Goal: Task Accomplishment & Management: Use online tool/utility

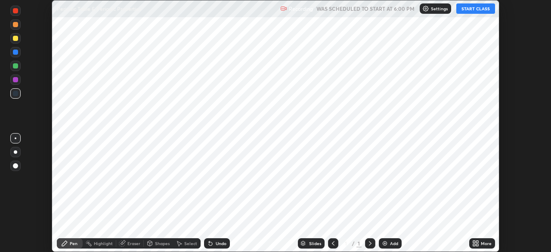
scroll to position [252, 550]
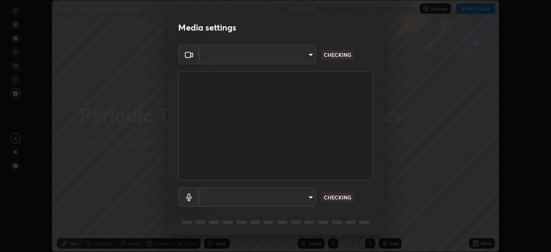
type input "fd1e0e9fb6796a04ad4a99ead98f311cbd7020853df89eb6f401102021a4f159"
click at [287, 202] on body "Erase all Periodic Table & Periodic Properties Recording WAS SCHEDULED TO START…" at bounding box center [275, 126] width 551 height 252
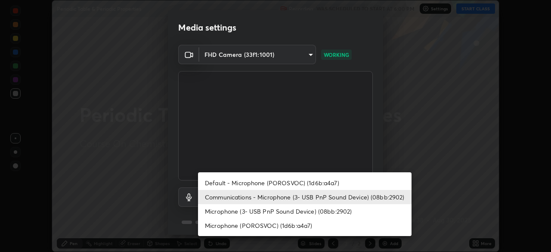
click at [274, 183] on li "Default - Microphone (POROSVOC) (1d6b:a4a7)" at bounding box center [304, 182] width 213 height 14
type input "default"
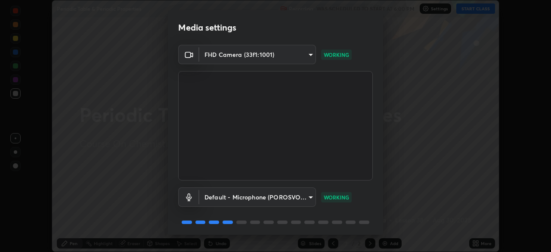
scroll to position [31, 0]
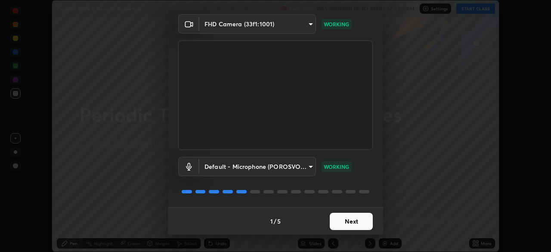
click at [357, 217] on button "Next" at bounding box center [350, 220] width 43 height 17
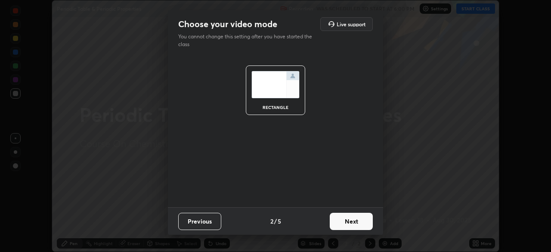
scroll to position [0, 0]
click at [358, 220] on button "Next" at bounding box center [350, 220] width 43 height 17
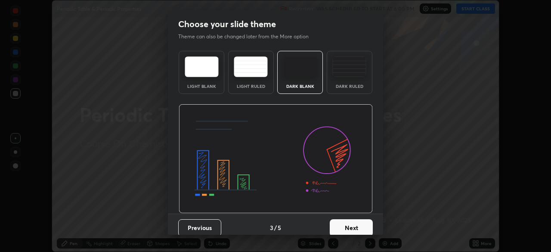
click at [358, 219] on button "Next" at bounding box center [350, 227] width 43 height 17
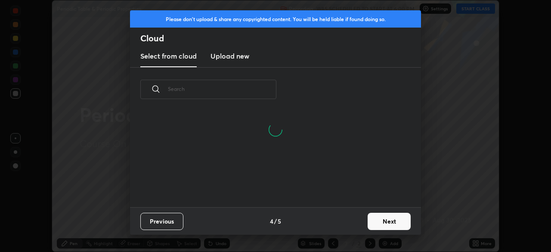
click at [388, 222] on button "Next" at bounding box center [388, 220] width 43 height 17
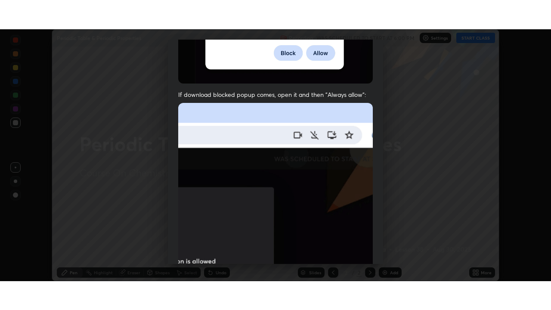
scroll to position [206, 0]
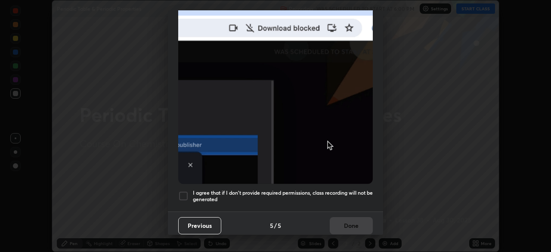
click at [275, 192] on h5 "I agree that if I don't provide required permissions, class recording will not …" at bounding box center [283, 195] width 180 height 13
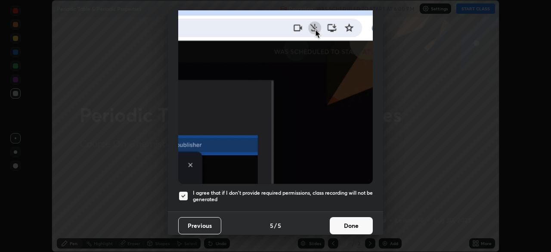
click at [348, 220] on button "Done" at bounding box center [350, 225] width 43 height 17
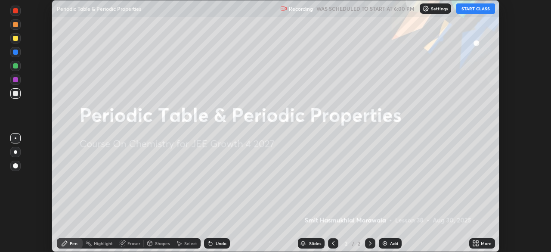
click at [472, 12] on button "START CLASS" at bounding box center [475, 8] width 39 height 10
click at [483, 247] on div "More" at bounding box center [482, 243] width 26 height 10
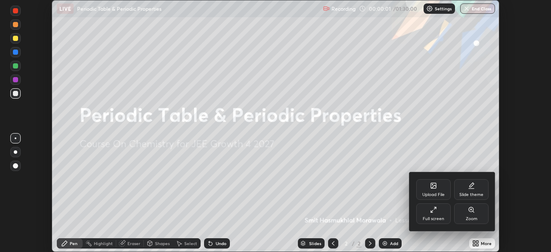
click at [440, 215] on div "Full screen" at bounding box center [433, 213] width 34 height 21
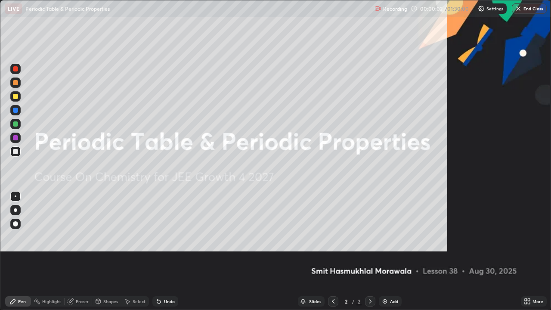
scroll to position [310, 551]
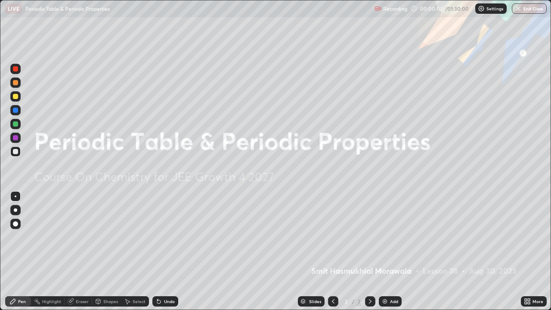
click at [15, 210] on div at bounding box center [15, 209] width 3 height 3
click at [15, 132] on div at bounding box center [15, 137] width 10 height 10
click at [165, 251] on div "Undo" at bounding box center [165, 301] width 26 height 10
click at [390, 251] on div "Add" at bounding box center [394, 301] width 8 height 4
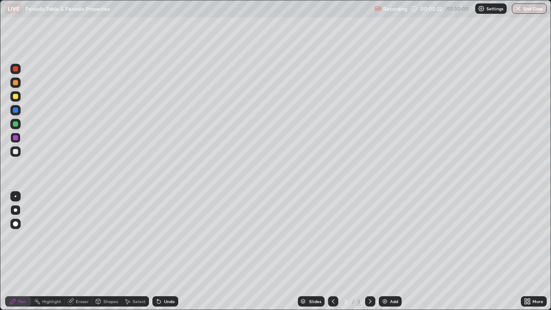
click at [16, 123] on div at bounding box center [15, 123] width 5 height 5
click at [167, 251] on div "Undo" at bounding box center [169, 301] width 11 height 4
click at [169, 251] on div "Undo" at bounding box center [169, 301] width 11 height 4
click at [15, 111] on div at bounding box center [15, 110] width 5 height 5
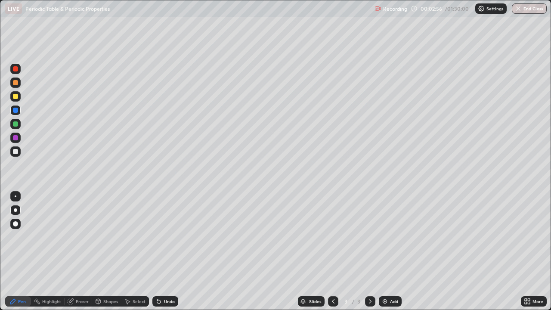
click at [19, 86] on div at bounding box center [15, 82] width 10 height 10
click at [15, 96] on div at bounding box center [15, 96] width 5 height 5
click at [18, 111] on div at bounding box center [15, 110] width 10 height 10
click at [17, 119] on div at bounding box center [15, 124] width 10 height 10
click at [15, 139] on div at bounding box center [15, 137] width 5 height 5
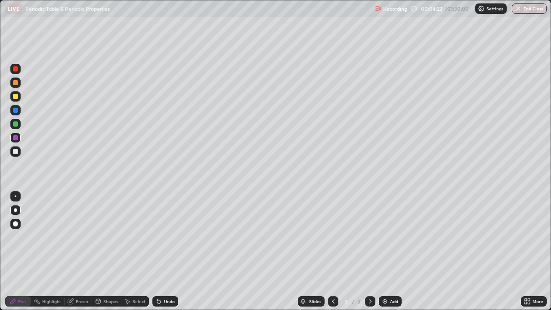
click at [16, 151] on div at bounding box center [15, 151] width 5 height 5
click at [16, 124] on div at bounding box center [15, 123] width 5 height 5
click at [15, 151] on div at bounding box center [15, 151] width 5 height 5
click at [17, 123] on div at bounding box center [15, 123] width 5 height 5
click at [11, 138] on div at bounding box center [15, 137] width 10 height 10
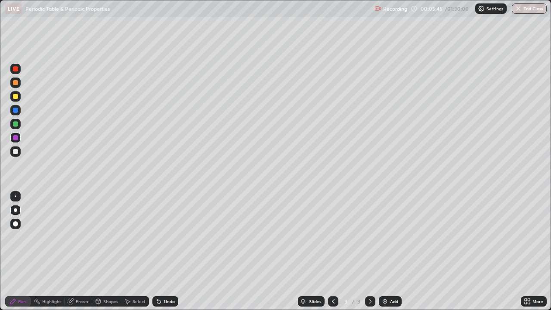
click at [16, 110] on div at bounding box center [15, 110] width 5 height 5
click at [164, 251] on div "Undo" at bounding box center [169, 301] width 11 height 4
click at [167, 251] on div "Undo" at bounding box center [169, 301] width 11 height 4
click at [16, 123] on div at bounding box center [15, 123] width 5 height 5
click at [19, 100] on div at bounding box center [15, 96] width 10 height 10
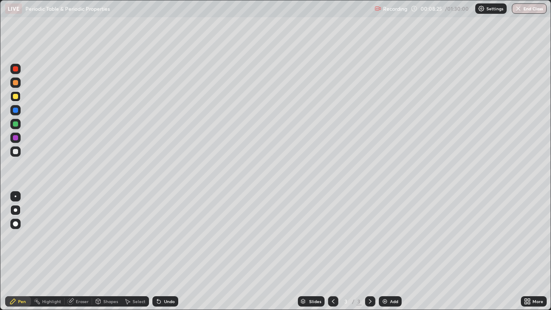
click at [169, 251] on div "Undo" at bounding box center [165, 301] width 26 height 10
click at [16, 138] on div at bounding box center [15, 137] width 5 height 5
click at [163, 251] on div "Undo" at bounding box center [165, 301] width 26 height 10
click at [16, 152] on div at bounding box center [15, 151] width 5 height 5
click at [15, 112] on div at bounding box center [15, 110] width 5 height 5
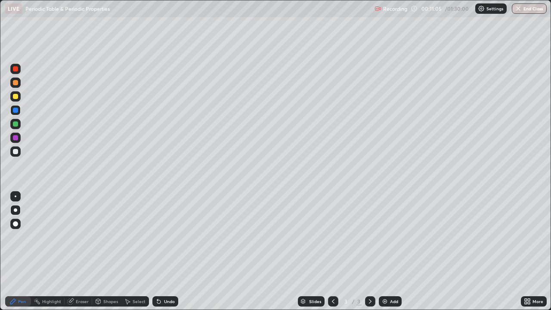
click at [19, 123] on div at bounding box center [15, 124] width 10 height 10
click at [396, 251] on div "Add" at bounding box center [394, 301] width 8 height 4
click at [20, 153] on div at bounding box center [15, 151] width 10 height 10
click at [16, 97] on div at bounding box center [15, 96] width 5 height 5
click at [166, 251] on div "Undo" at bounding box center [169, 301] width 11 height 4
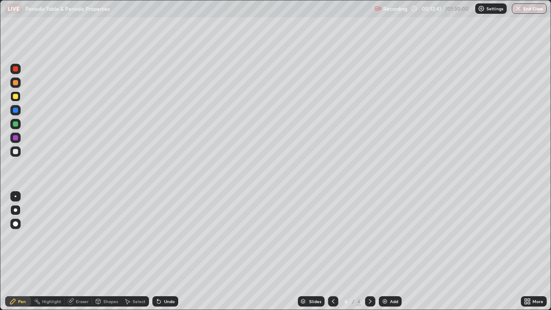
click at [20, 71] on div at bounding box center [15, 69] width 10 height 10
click at [16, 93] on div at bounding box center [15, 96] width 10 height 10
click at [13, 83] on div at bounding box center [15, 82] width 5 height 5
click at [166, 251] on div "Undo" at bounding box center [165, 301] width 26 height 10
click at [15, 81] on div at bounding box center [15, 82] width 5 height 5
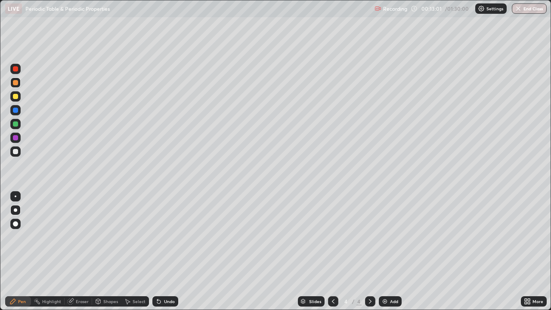
click at [17, 68] on div at bounding box center [15, 68] width 5 height 5
click at [14, 83] on div at bounding box center [15, 82] width 5 height 5
click at [16, 99] on div at bounding box center [15, 96] width 5 height 5
click at [13, 83] on div at bounding box center [15, 82] width 5 height 5
click at [332, 251] on icon at bounding box center [332, 301] width 7 height 7
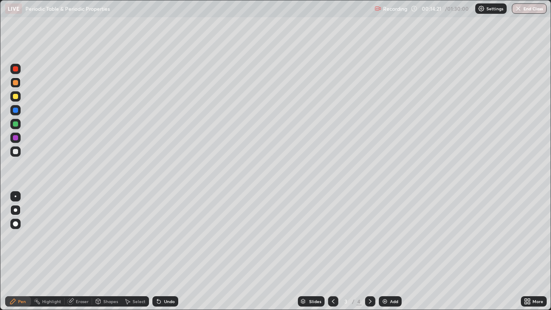
click at [368, 251] on icon at bounding box center [369, 301] width 7 height 7
click at [10, 152] on div at bounding box center [15, 151] width 10 height 10
click at [17, 93] on div at bounding box center [15, 96] width 10 height 10
click at [16, 82] on div at bounding box center [15, 82] width 5 height 5
click at [15, 149] on div at bounding box center [15, 151] width 5 height 5
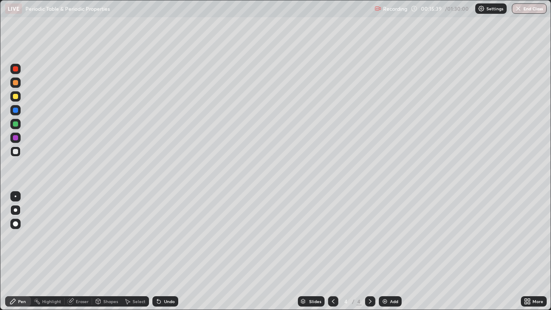
click at [15, 80] on div at bounding box center [15, 82] width 5 height 5
click at [15, 70] on div at bounding box center [15, 68] width 5 height 5
click at [14, 150] on div at bounding box center [15, 151] width 5 height 5
click at [11, 96] on div at bounding box center [15, 96] width 10 height 10
click at [165, 251] on div "Undo" at bounding box center [165, 301] width 26 height 10
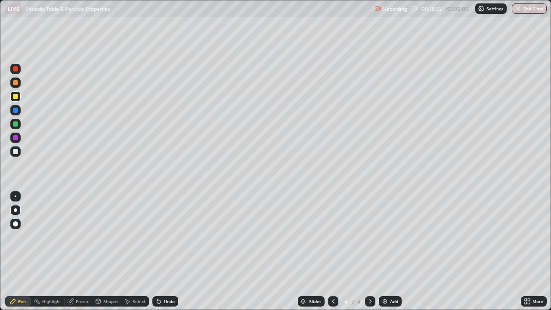
click at [19, 150] on div at bounding box center [15, 151] width 10 height 10
click at [16, 96] on div at bounding box center [15, 96] width 5 height 5
click at [15, 83] on div at bounding box center [15, 82] width 5 height 5
click at [13, 109] on div at bounding box center [15, 110] width 5 height 5
click at [389, 251] on div "Add" at bounding box center [390, 301] width 23 height 10
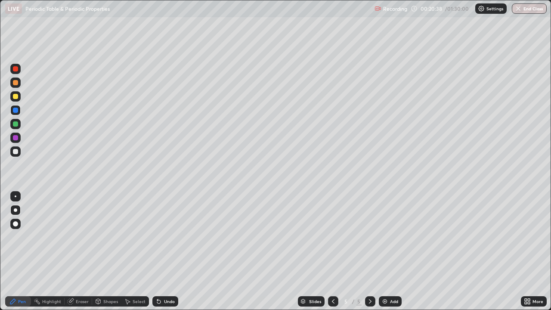
click at [16, 97] on div at bounding box center [15, 96] width 5 height 5
click at [16, 95] on div at bounding box center [15, 96] width 5 height 5
click at [167, 251] on div "Undo" at bounding box center [169, 301] width 11 height 4
click at [16, 81] on div at bounding box center [15, 82] width 5 height 5
click at [15, 148] on div at bounding box center [15, 151] width 10 height 10
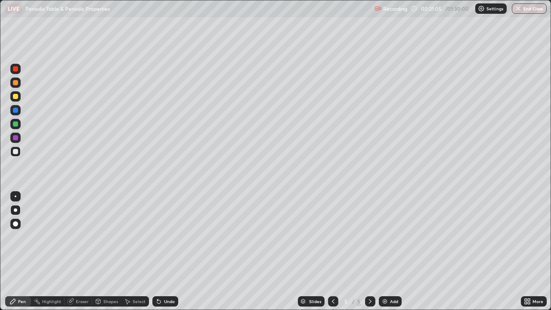
click at [12, 85] on div at bounding box center [15, 82] width 10 height 10
click at [15, 129] on div at bounding box center [15, 124] width 10 height 10
click at [15, 95] on div at bounding box center [15, 96] width 5 height 5
click at [15, 151] on div at bounding box center [15, 151] width 5 height 5
click at [15, 139] on div at bounding box center [15, 137] width 5 height 5
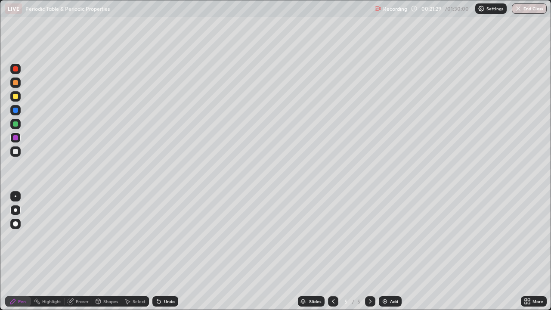
click at [14, 151] on div at bounding box center [15, 151] width 5 height 5
click at [16, 82] on div at bounding box center [15, 82] width 5 height 5
click at [15, 97] on div at bounding box center [15, 96] width 5 height 5
click at [15, 122] on div at bounding box center [15, 123] width 5 height 5
click at [15, 135] on div at bounding box center [15, 137] width 10 height 10
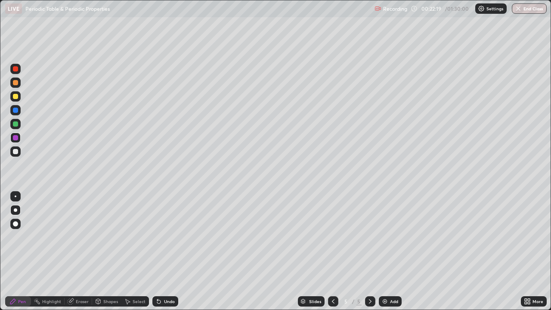
click at [166, 251] on div "Undo" at bounding box center [169, 301] width 11 height 4
click at [15, 151] on div at bounding box center [15, 151] width 5 height 5
click at [16, 96] on div at bounding box center [15, 96] width 5 height 5
click at [170, 251] on div "Undo" at bounding box center [165, 301] width 26 height 10
click at [17, 150] on div at bounding box center [15, 151] width 5 height 5
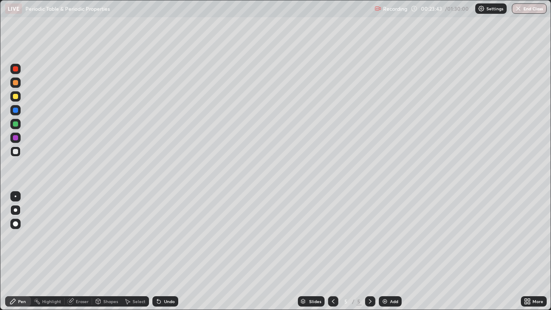
click at [332, 251] on icon at bounding box center [332, 301] width 7 height 7
click at [78, 251] on div "Eraser" at bounding box center [82, 301] width 13 height 4
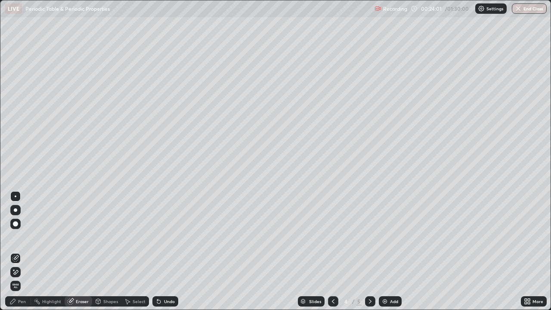
click at [18, 251] on div "Pen" at bounding box center [18, 301] width 26 height 10
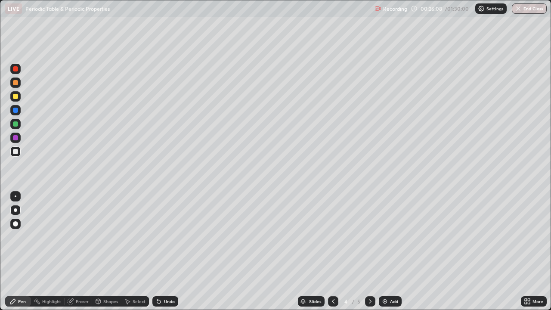
click at [369, 251] on icon at bounding box center [369, 301] width 7 height 7
click at [336, 251] on div at bounding box center [333, 301] width 10 height 10
click at [369, 251] on icon at bounding box center [369, 301] width 7 height 7
click at [386, 251] on img at bounding box center [384, 301] width 7 height 7
click at [12, 83] on div at bounding box center [15, 82] width 10 height 10
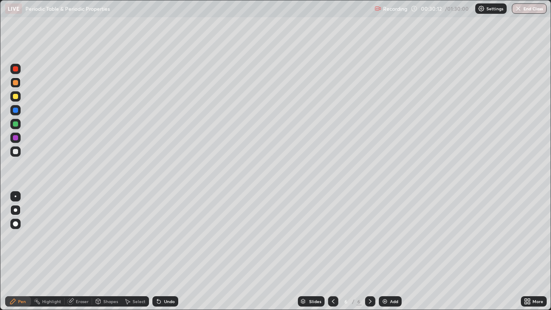
click at [169, 251] on div "Undo" at bounding box center [169, 301] width 11 height 4
click at [170, 251] on div "Undo" at bounding box center [169, 301] width 11 height 4
click at [169, 251] on div "Undo" at bounding box center [169, 301] width 11 height 4
click at [170, 251] on div "Undo" at bounding box center [169, 301] width 11 height 4
click at [169, 251] on div "Undo" at bounding box center [165, 301] width 26 height 10
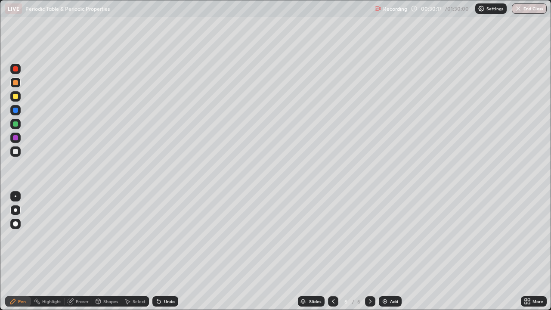
click at [19, 99] on div at bounding box center [15, 96] width 10 height 10
click at [14, 80] on div at bounding box center [15, 82] width 5 height 5
click at [16, 150] on div at bounding box center [15, 151] width 5 height 5
click at [170, 251] on div "Undo" at bounding box center [169, 301] width 11 height 4
click at [16, 137] on div at bounding box center [15, 137] width 5 height 5
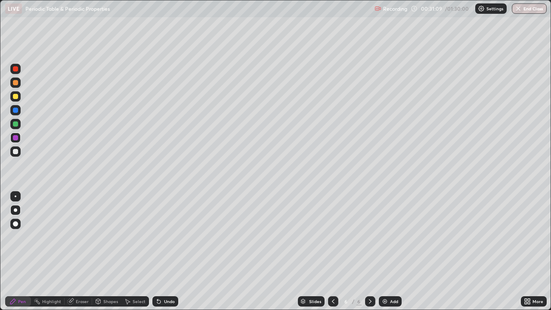
click at [16, 95] on div at bounding box center [15, 96] width 5 height 5
click at [17, 96] on div at bounding box center [15, 96] width 5 height 5
click at [15, 83] on div at bounding box center [15, 82] width 5 height 5
click at [15, 151] on div at bounding box center [15, 151] width 5 height 5
click at [15, 97] on div at bounding box center [15, 96] width 5 height 5
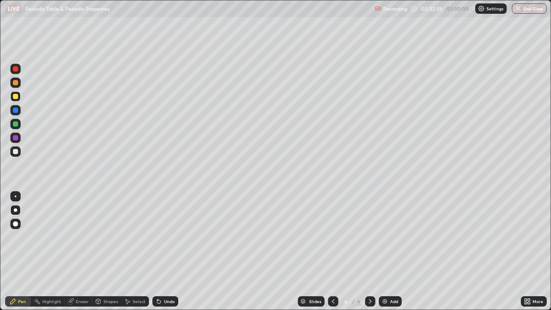
click at [16, 151] on div at bounding box center [15, 151] width 5 height 5
click at [15, 134] on div at bounding box center [15, 137] width 10 height 10
click at [15, 124] on div at bounding box center [15, 123] width 5 height 5
click at [15, 108] on div at bounding box center [15, 110] width 5 height 5
click at [160, 251] on icon at bounding box center [158, 301] width 7 height 7
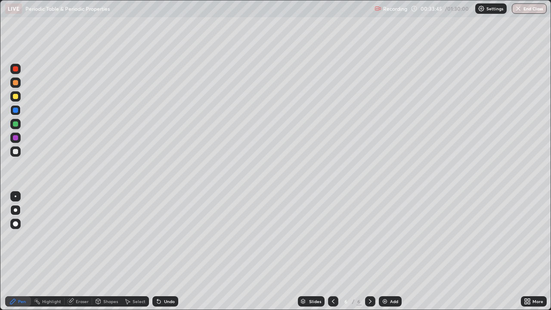
click at [13, 135] on div at bounding box center [15, 137] width 10 height 10
click at [332, 251] on icon at bounding box center [332, 301] width 7 height 7
click at [20, 122] on div at bounding box center [15, 124] width 10 height 10
click at [336, 251] on div at bounding box center [333, 301] width 10 height 10
click at [368, 251] on icon at bounding box center [369, 301] width 7 height 7
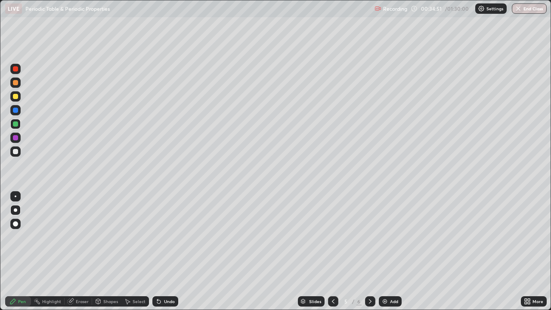
click at [368, 251] on icon at bounding box center [369, 301] width 7 height 7
click at [15, 110] on div at bounding box center [15, 110] width 5 height 5
click at [16, 110] on div at bounding box center [15, 110] width 5 height 5
click at [19, 136] on div at bounding box center [15, 137] width 10 height 10
click at [396, 251] on div "Add" at bounding box center [390, 301] width 23 height 10
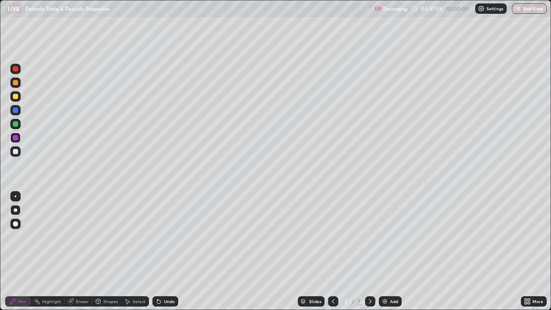
click at [335, 251] on icon at bounding box center [332, 301] width 7 height 7
click at [369, 251] on icon at bounding box center [369, 301] width 7 height 7
click at [15, 68] on div at bounding box center [15, 68] width 5 height 5
click at [20, 148] on div at bounding box center [15, 151] width 10 height 10
click at [18, 96] on div at bounding box center [15, 96] width 5 height 5
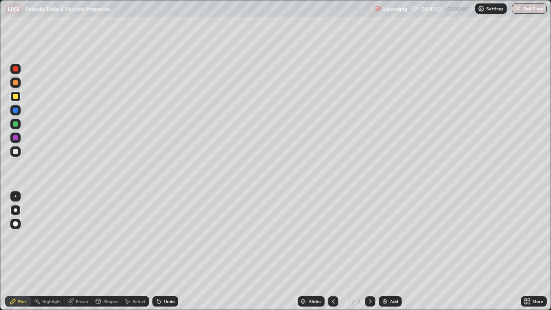
click at [18, 151] on div at bounding box center [15, 151] width 5 height 5
click at [20, 71] on div at bounding box center [15, 69] width 10 height 10
click at [18, 92] on div at bounding box center [15, 96] width 10 height 10
click at [76, 251] on div "Eraser" at bounding box center [82, 301] width 13 height 4
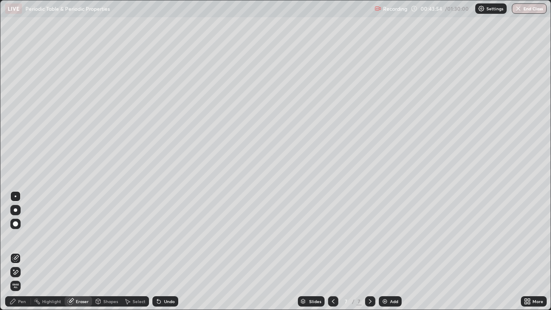
click at [21, 251] on div "Pen" at bounding box center [22, 301] width 8 height 4
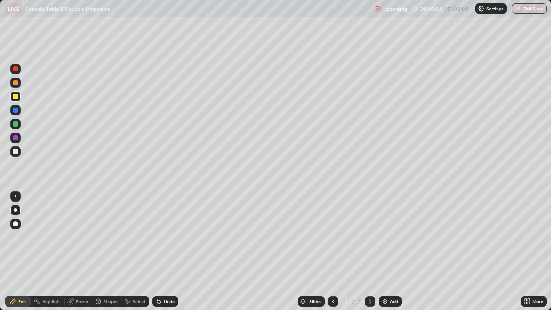
click at [16, 151] on div at bounding box center [15, 151] width 5 height 5
click at [15, 111] on div at bounding box center [15, 110] width 5 height 5
click at [81, 251] on div "Eraser" at bounding box center [82, 301] width 13 height 4
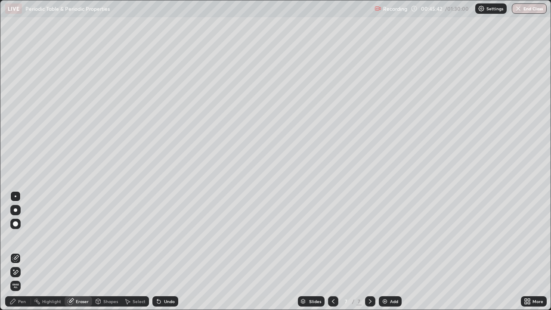
click at [22, 251] on div "Pen" at bounding box center [18, 301] width 26 height 10
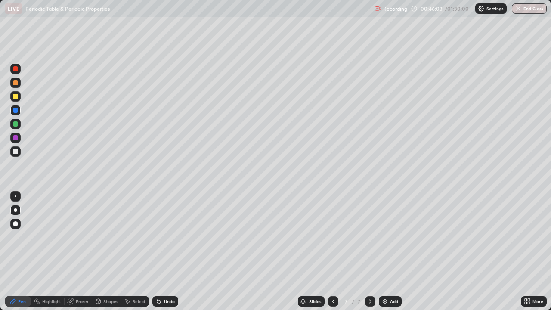
click at [174, 251] on div "Undo" at bounding box center [165, 301] width 26 height 10
click at [166, 251] on div "Undo" at bounding box center [165, 301] width 26 height 10
click at [167, 251] on div "Undo" at bounding box center [169, 301] width 11 height 4
click at [77, 251] on div "Eraser" at bounding box center [79, 301] width 28 height 10
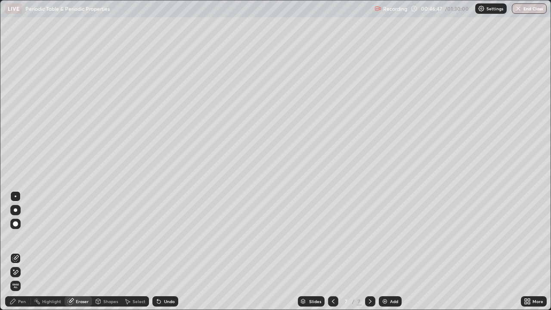
click at [14, 251] on icon at bounding box center [13, 269] width 1 height 1
click at [22, 251] on div "Pen" at bounding box center [22, 301] width 8 height 4
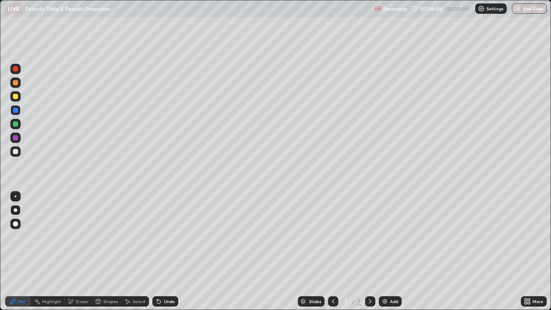
click at [15, 109] on div at bounding box center [15, 110] width 5 height 5
click at [157, 251] on icon at bounding box center [158, 301] width 3 height 3
click at [16, 137] on div at bounding box center [15, 137] width 5 height 5
click at [18, 124] on div at bounding box center [15, 124] width 10 height 10
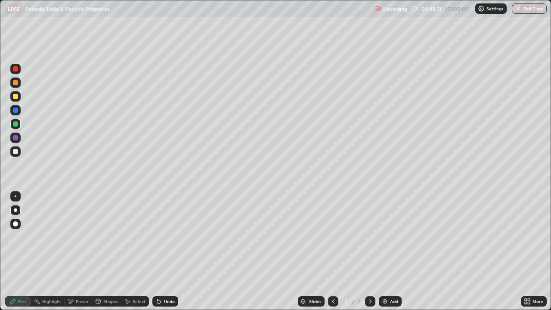
click at [165, 251] on div "Undo" at bounding box center [165, 301] width 26 height 10
click at [166, 251] on div "Undo" at bounding box center [165, 301] width 26 height 10
click at [165, 251] on div "Undo" at bounding box center [169, 301] width 11 height 4
click at [15, 123] on div at bounding box center [15, 123] width 5 height 5
click at [167, 251] on div "Undo" at bounding box center [165, 301] width 26 height 10
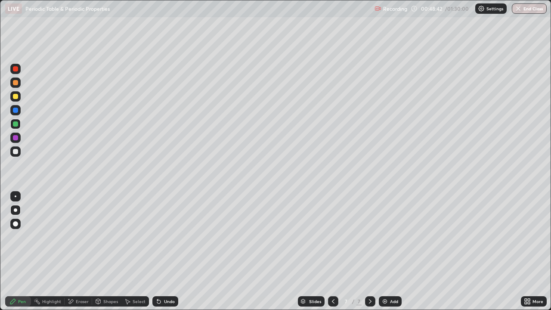
click at [16, 134] on div at bounding box center [15, 137] width 10 height 10
click at [13, 105] on div at bounding box center [15, 110] width 10 height 10
click at [15, 95] on div at bounding box center [15, 96] width 5 height 5
click at [15, 107] on div at bounding box center [15, 110] width 10 height 10
click at [14, 112] on div at bounding box center [15, 110] width 5 height 5
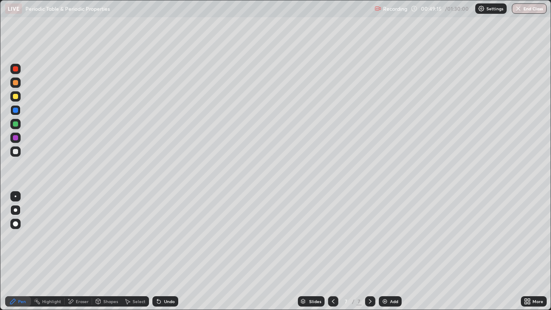
click at [14, 150] on div at bounding box center [15, 151] width 5 height 5
click at [15, 137] on div at bounding box center [15, 137] width 5 height 5
click at [15, 123] on div at bounding box center [15, 123] width 5 height 5
click at [17, 152] on div at bounding box center [15, 151] width 5 height 5
click at [14, 97] on div at bounding box center [15, 96] width 5 height 5
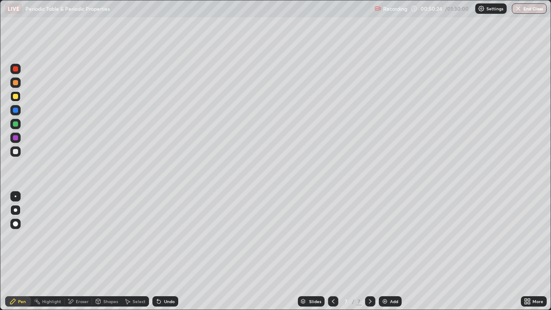
click at [81, 251] on div "Eraser" at bounding box center [82, 301] width 13 height 4
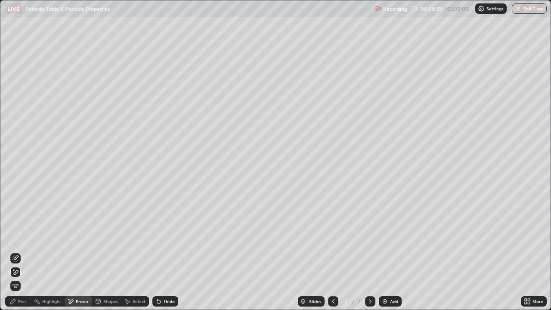
click at [18, 251] on div "Pen" at bounding box center [18, 301] width 26 height 10
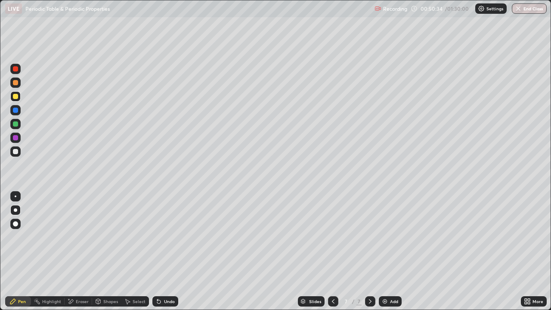
click at [80, 251] on div "Eraser" at bounding box center [79, 301] width 28 height 10
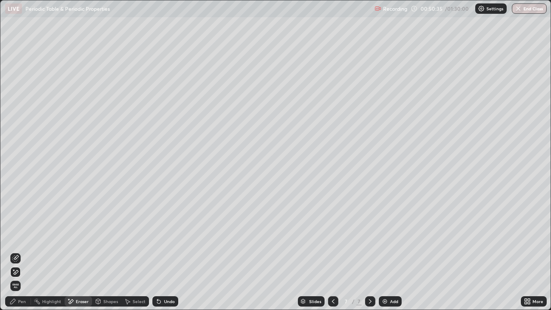
click at [20, 251] on div "Pen" at bounding box center [22, 301] width 8 height 4
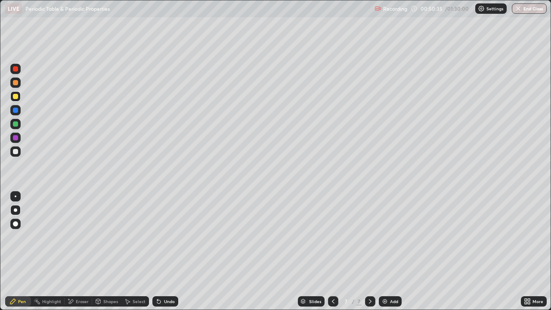
click at [16, 153] on div at bounding box center [15, 151] width 5 height 5
click at [16, 107] on div at bounding box center [15, 110] width 10 height 10
click at [17, 122] on div at bounding box center [15, 123] width 5 height 5
click at [162, 251] on div "Undo" at bounding box center [165, 301] width 26 height 10
click at [15, 137] on div at bounding box center [15, 137] width 5 height 5
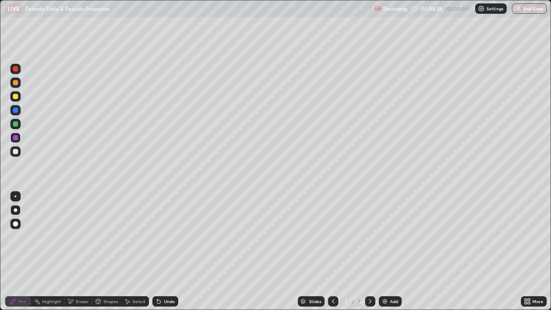
click at [78, 251] on div "Eraser" at bounding box center [82, 301] width 13 height 4
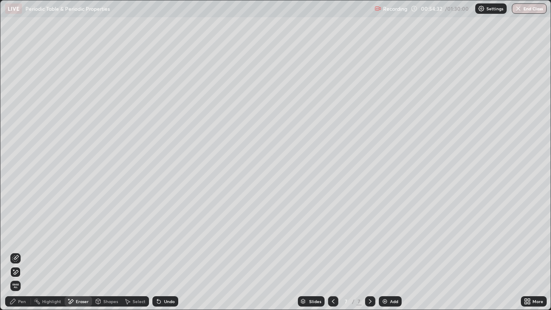
click at [20, 251] on div "Pen" at bounding box center [22, 301] width 8 height 4
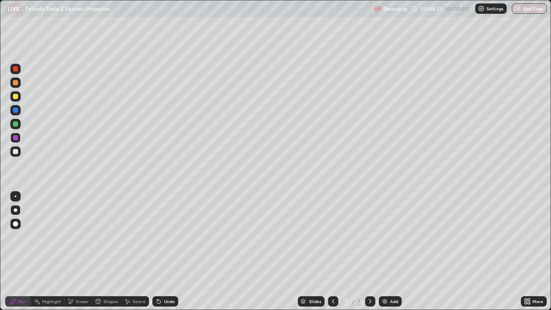
click at [18, 151] on div at bounding box center [15, 151] width 5 height 5
click at [15, 113] on div at bounding box center [15, 110] width 10 height 10
click at [14, 112] on div at bounding box center [15, 110] width 5 height 5
click at [16, 96] on div at bounding box center [15, 96] width 5 height 5
click at [167, 251] on div "Undo" at bounding box center [169, 301] width 11 height 4
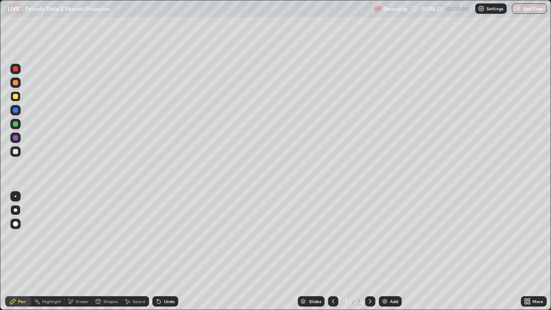
click at [18, 146] on div at bounding box center [15, 151] width 10 height 10
click at [18, 107] on div at bounding box center [15, 110] width 10 height 10
click at [15, 96] on div at bounding box center [15, 96] width 5 height 5
click at [171, 251] on div "Undo" at bounding box center [169, 301] width 11 height 4
click at [169, 251] on div "Undo" at bounding box center [169, 301] width 11 height 4
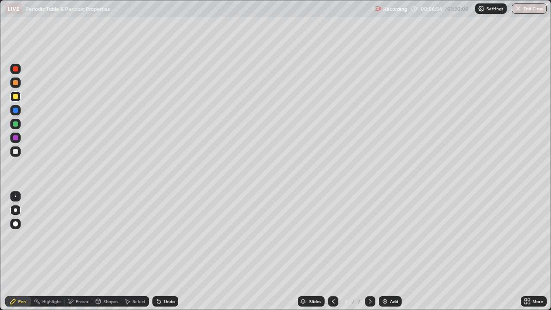
click at [167, 251] on div "Undo" at bounding box center [169, 301] width 11 height 4
click at [16, 112] on div at bounding box center [15, 110] width 5 height 5
click at [81, 251] on div "Eraser" at bounding box center [82, 301] width 13 height 4
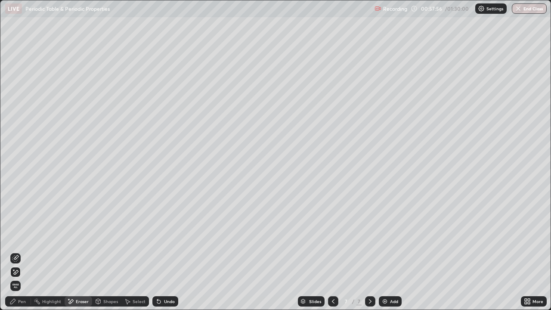
click at [23, 251] on div "Pen" at bounding box center [22, 301] width 8 height 4
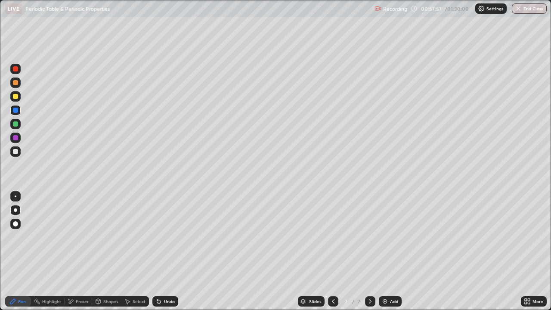
click at [15, 150] on div at bounding box center [15, 151] width 5 height 5
click at [15, 111] on div at bounding box center [15, 110] width 5 height 5
click at [16, 97] on div at bounding box center [15, 96] width 5 height 5
click at [384, 251] on img at bounding box center [384, 301] width 7 height 7
click at [15, 112] on div at bounding box center [15, 110] width 5 height 5
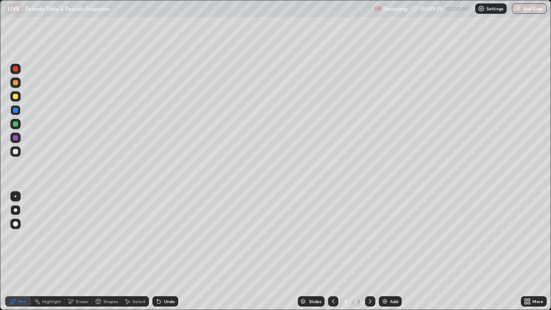
click at [15, 95] on div at bounding box center [15, 96] width 5 height 5
click at [16, 151] on div at bounding box center [15, 151] width 5 height 5
click at [19, 94] on div at bounding box center [15, 96] width 10 height 10
click at [16, 112] on div at bounding box center [15, 110] width 5 height 5
click at [166, 251] on div "Undo" at bounding box center [165, 301] width 26 height 10
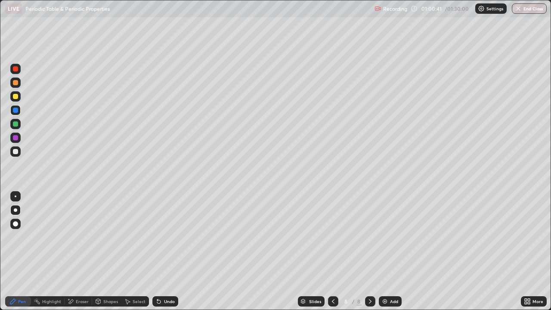
click at [14, 124] on div at bounding box center [15, 123] width 5 height 5
click at [15, 95] on div at bounding box center [15, 96] width 5 height 5
click at [20, 107] on div at bounding box center [15, 110] width 10 height 10
click at [18, 124] on div at bounding box center [15, 124] width 10 height 10
click at [171, 251] on div "Undo" at bounding box center [169, 301] width 11 height 4
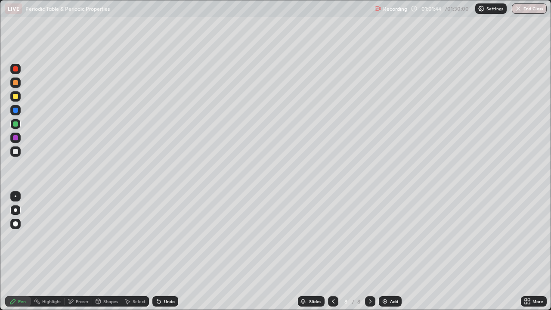
click at [332, 251] on icon at bounding box center [332, 301] width 7 height 7
click at [368, 251] on icon at bounding box center [369, 301] width 7 height 7
click at [17, 150] on div at bounding box center [15, 151] width 5 height 5
click at [15, 93] on div at bounding box center [15, 96] width 10 height 10
click at [16, 155] on div at bounding box center [15, 151] width 10 height 10
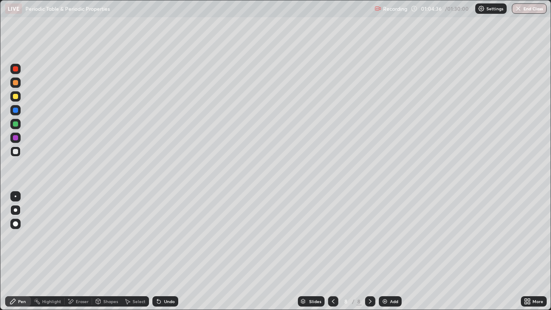
click at [14, 148] on div at bounding box center [15, 151] width 10 height 10
click at [14, 98] on div at bounding box center [15, 96] width 5 height 5
click at [15, 151] on div at bounding box center [15, 151] width 5 height 5
click at [139, 251] on div "Select" at bounding box center [138, 301] width 13 height 4
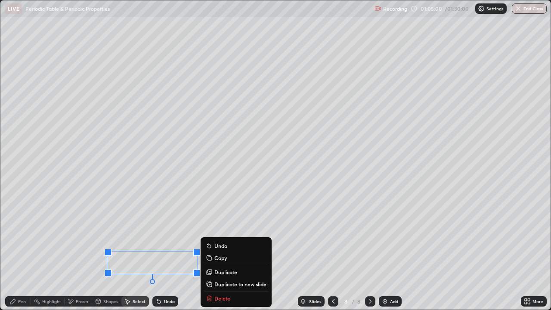
click at [56, 245] on div "0 ° Undo Copy Duplicate Duplicate to new slide Delete" at bounding box center [275, 154] width 550 height 309
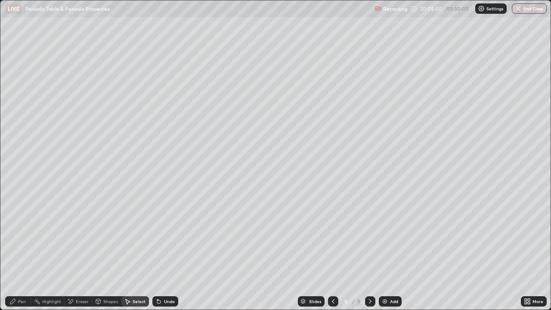
click at [20, 251] on div "Pen" at bounding box center [18, 301] width 26 height 10
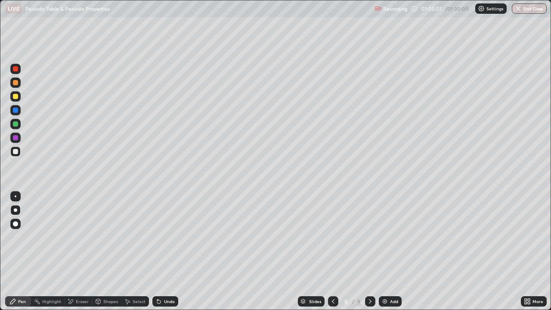
click at [14, 137] on div at bounding box center [15, 137] width 5 height 5
click at [15, 151] on div at bounding box center [15, 151] width 5 height 5
click at [16, 126] on div at bounding box center [15, 123] width 5 height 5
click at [15, 150] on div at bounding box center [15, 151] width 5 height 5
click at [15, 124] on div at bounding box center [15, 123] width 5 height 5
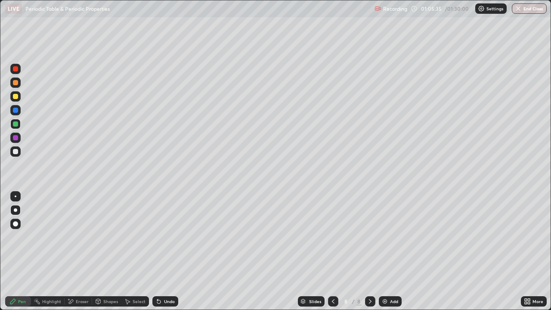
click at [13, 97] on div at bounding box center [15, 96] width 5 height 5
click at [18, 82] on div at bounding box center [15, 82] width 5 height 5
click at [19, 149] on div at bounding box center [15, 151] width 10 height 10
click at [83, 251] on div "Eraser" at bounding box center [82, 301] width 13 height 4
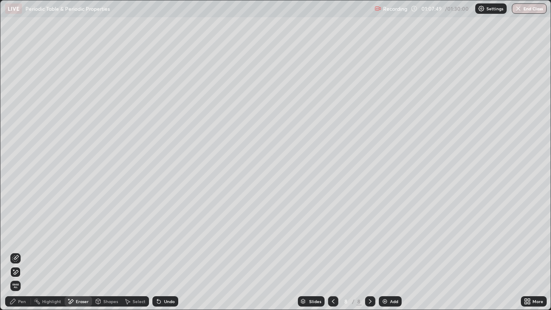
click at [21, 251] on div "Pen" at bounding box center [22, 301] width 8 height 4
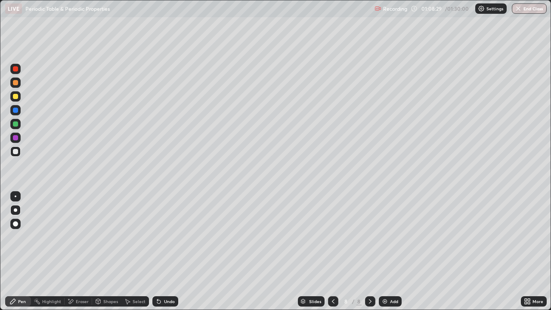
click at [387, 251] on img at bounding box center [384, 301] width 7 height 7
click at [19, 94] on div at bounding box center [15, 96] width 10 height 10
click at [16, 86] on div at bounding box center [15, 82] width 10 height 10
click at [15, 95] on div at bounding box center [15, 96] width 5 height 5
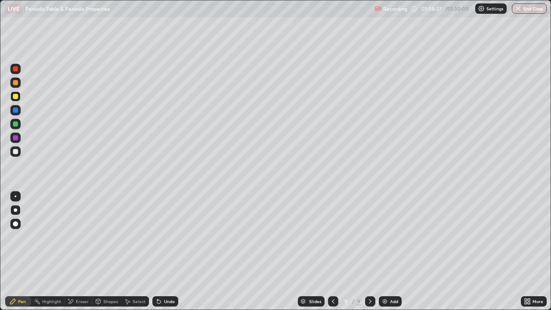
click at [16, 111] on div at bounding box center [15, 110] width 5 height 5
click at [14, 155] on div at bounding box center [15, 151] width 10 height 10
click at [19, 95] on div at bounding box center [15, 96] width 10 height 10
click at [392, 251] on div "Add" at bounding box center [394, 301] width 8 height 4
click at [15, 111] on div at bounding box center [15, 110] width 5 height 5
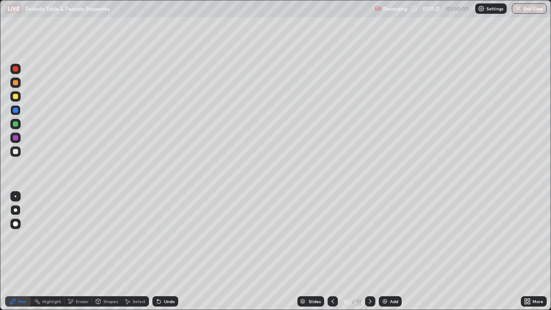
click at [18, 151] on div at bounding box center [15, 151] width 10 height 10
click at [12, 96] on div at bounding box center [15, 96] width 10 height 10
click at [16, 110] on div at bounding box center [15, 110] width 5 height 5
click at [77, 251] on div "Eraser" at bounding box center [82, 301] width 13 height 4
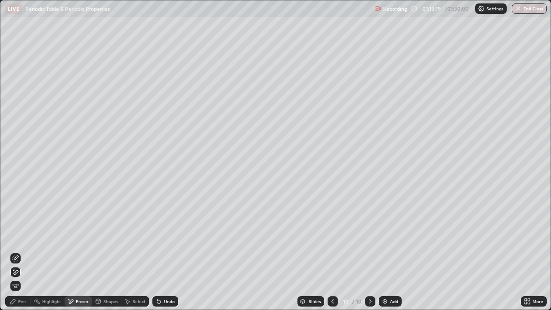
click at [20, 251] on div "Pen" at bounding box center [22, 301] width 8 height 4
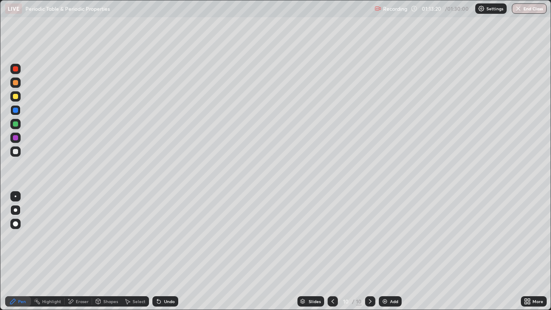
click at [19, 148] on div at bounding box center [15, 151] width 10 height 10
click at [14, 149] on div at bounding box center [15, 151] width 5 height 5
click at [15, 151] on div at bounding box center [15, 151] width 5 height 5
click at [15, 148] on div at bounding box center [15, 151] width 10 height 10
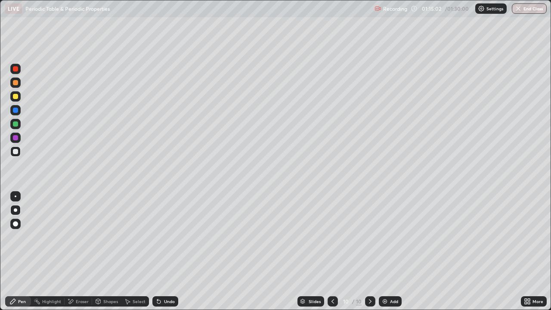
click at [15, 151] on div at bounding box center [15, 151] width 5 height 5
click at [16, 70] on div at bounding box center [15, 68] width 5 height 5
click at [17, 121] on div at bounding box center [15, 123] width 5 height 5
click at [169, 251] on div "Undo" at bounding box center [165, 301] width 26 height 10
click at [167, 251] on div "Undo" at bounding box center [165, 301] width 26 height 10
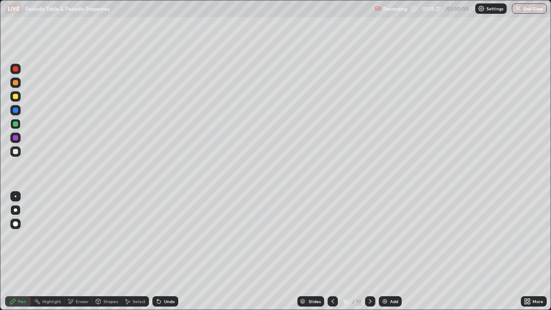
click at [170, 251] on div "Undo" at bounding box center [169, 301] width 11 height 4
click at [171, 251] on div "Undo" at bounding box center [169, 301] width 11 height 4
click at [172, 251] on div "Undo" at bounding box center [169, 301] width 11 height 4
click at [170, 251] on div "Undo" at bounding box center [165, 301] width 26 height 10
click at [17, 137] on div at bounding box center [15, 137] width 5 height 5
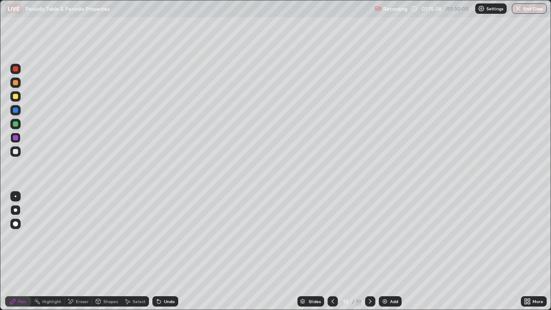
click at [15, 154] on div at bounding box center [15, 151] width 5 height 5
click at [15, 137] on div at bounding box center [15, 137] width 5 height 5
click at [17, 122] on div at bounding box center [15, 123] width 5 height 5
click at [15, 137] on div at bounding box center [15, 137] width 5 height 5
click at [16, 137] on div at bounding box center [15, 137] width 5 height 5
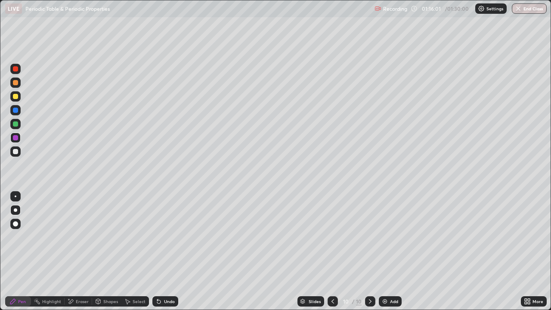
click at [168, 251] on div "Undo" at bounding box center [169, 301] width 11 height 4
click at [16, 124] on div at bounding box center [15, 123] width 5 height 5
click at [15, 138] on div at bounding box center [15, 137] width 5 height 5
click at [16, 113] on div at bounding box center [15, 110] width 10 height 10
click at [12, 152] on div at bounding box center [15, 151] width 10 height 10
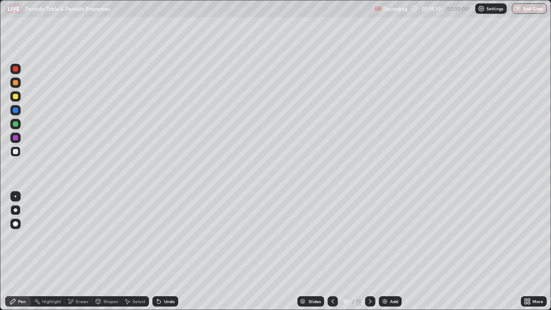
click at [391, 251] on div "Add" at bounding box center [390, 301] width 23 height 10
click at [15, 70] on div at bounding box center [15, 68] width 5 height 5
click at [17, 112] on div at bounding box center [15, 110] width 5 height 5
click at [15, 113] on div at bounding box center [15, 110] width 10 height 10
click at [15, 111] on div at bounding box center [15, 110] width 5 height 5
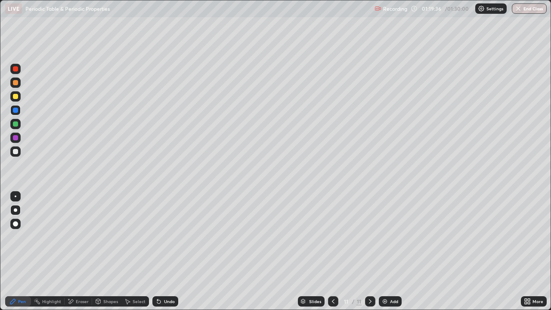
click at [15, 109] on div at bounding box center [15, 110] width 5 height 5
click at [20, 106] on div at bounding box center [15, 110] width 10 height 14
click at [19, 108] on div at bounding box center [15, 110] width 10 height 10
click at [157, 251] on icon at bounding box center [158, 301] width 3 height 3
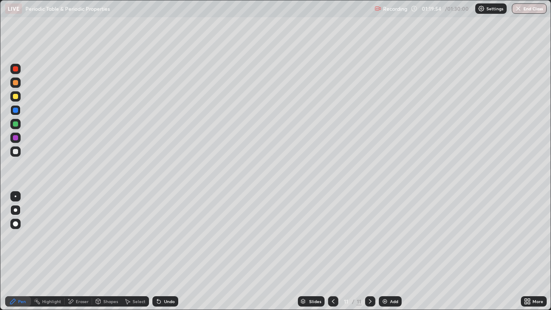
click at [165, 251] on div "Undo" at bounding box center [165, 301] width 26 height 10
click at [173, 251] on div "Undo" at bounding box center [165, 301] width 26 height 10
click at [19, 151] on div at bounding box center [15, 151] width 10 height 10
click at [16, 124] on div at bounding box center [15, 123] width 5 height 5
click at [14, 151] on div at bounding box center [15, 151] width 5 height 5
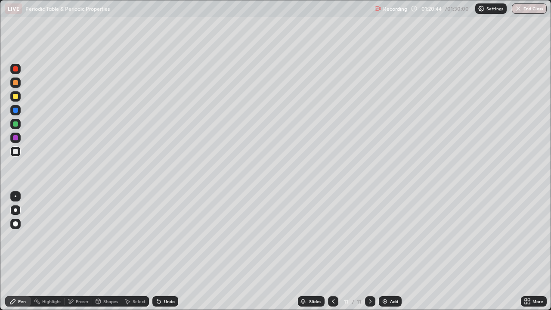
click at [16, 150] on div at bounding box center [15, 151] width 5 height 5
click at [17, 150] on div at bounding box center [15, 151] width 5 height 5
click at [169, 251] on div "Undo" at bounding box center [169, 301] width 11 height 4
click at [168, 251] on div "Undo" at bounding box center [169, 301] width 11 height 4
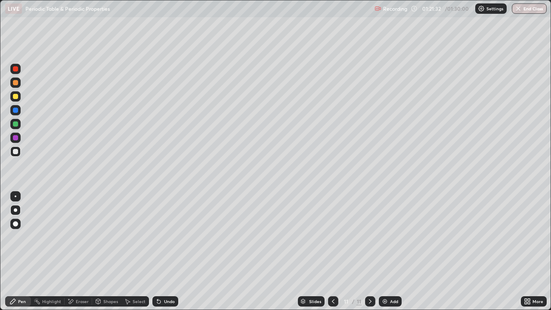
click at [79, 251] on div "Eraser" at bounding box center [82, 301] width 13 height 4
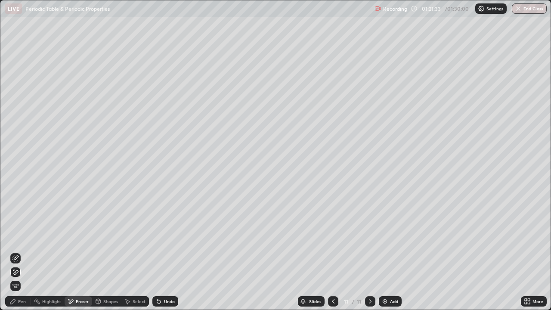
click at [14, 251] on icon at bounding box center [15, 258] width 7 height 7
click at [22, 251] on div "Pen" at bounding box center [22, 301] width 8 height 4
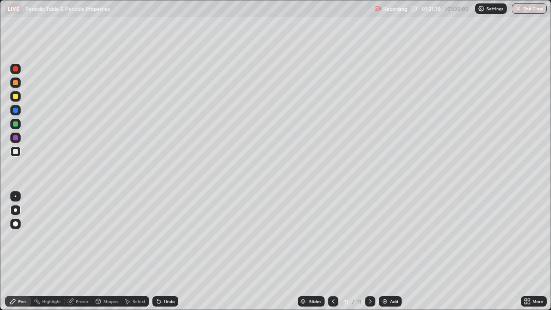
click at [17, 155] on div at bounding box center [15, 151] width 10 height 10
click at [18, 125] on div at bounding box center [15, 124] width 10 height 10
click at [13, 108] on div at bounding box center [15, 110] width 5 height 5
click at [17, 96] on div at bounding box center [15, 96] width 5 height 5
click at [15, 97] on div at bounding box center [15, 96] width 5 height 5
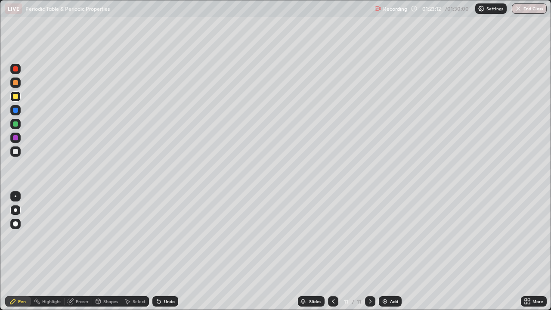
click at [15, 137] on div at bounding box center [15, 137] width 5 height 5
click at [18, 155] on div at bounding box center [15, 151] width 10 height 10
click at [18, 121] on div at bounding box center [15, 124] width 10 height 10
click at [11, 154] on div at bounding box center [15, 151] width 10 height 10
click at [173, 251] on div "Undo" at bounding box center [165, 301] width 26 height 10
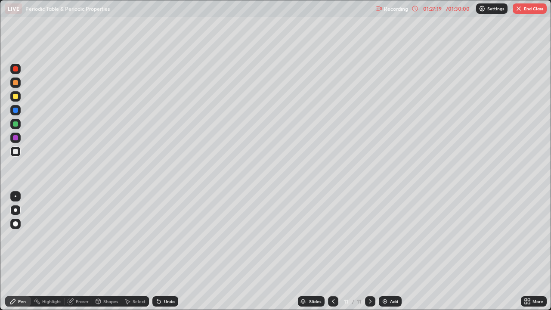
click at [522, 13] on button "End Class" at bounding box center [529, 8] width 34 height 10
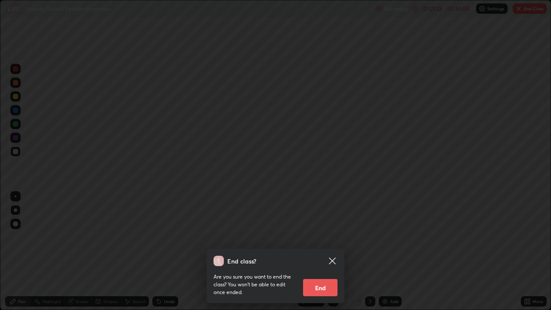
click at [321, 251] on button "End" at bounding box center [320, 287] width 34 height 17
